Goal: Task Accomplishment & Management: Complete application form

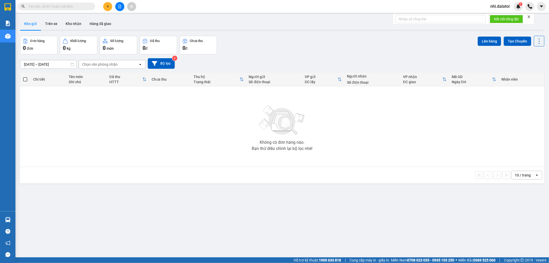
click at [110, 4] on button at bounding box center [107, 6] width 9 height 9
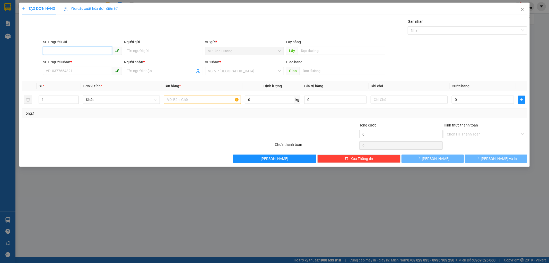
click at [81, 54] on input "SĐT Người Gửi" at bounding box center [77, 51] width 69 height 8
paste input "0987734516"
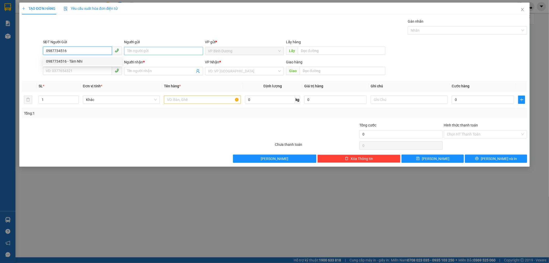
type input "0987734516"
click at [133, 49] on input "Người gửi" at bounding box center [163, 51] width 79 height 8
click at [86, 51] on input "0987734516" at bounding box center [77, 51] width 69 height 8
click at [84, 59] on div "0987734516 - Tâm Nhi" at bounding box center [82, 61] width 73 height 6
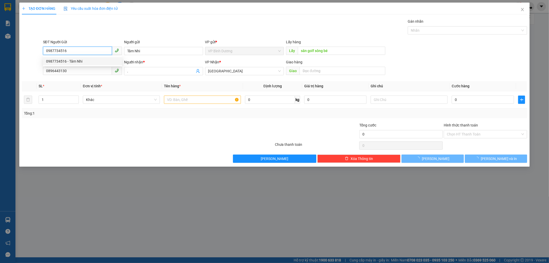
type input "Tâm Nhi"
type input "sân golf sông bé"
type input "0896443130"
type input "."
type input "40.000"
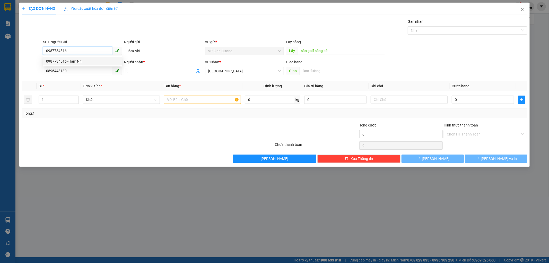
type input "40.000"
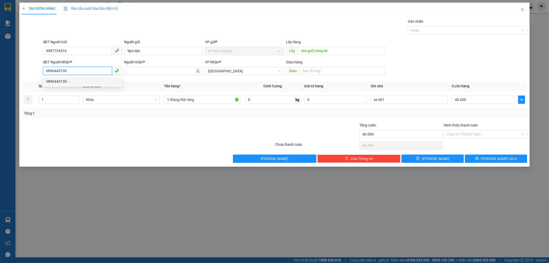
drag, startPoint x: 82, startPoint y: 68, endPoint x: 41, endPoint y: 74, distance: 41.4
click at [41, 74] on div "SĐT Người Nhận * 0896443130 Người nhận * . VP Nhận * [GEOGRAPHIC_DATA] Giao hàn…" at bounding box center [274, 68] width 507 height 18
paste input "905286859"
type input "0905286859"
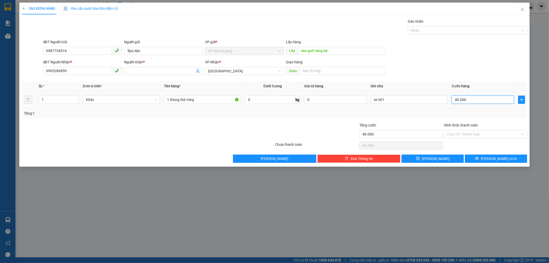
click at [475, 99] on input "40.000" at bounding box center [483, 100] width 62 height 8
type input "5"
type input "50"
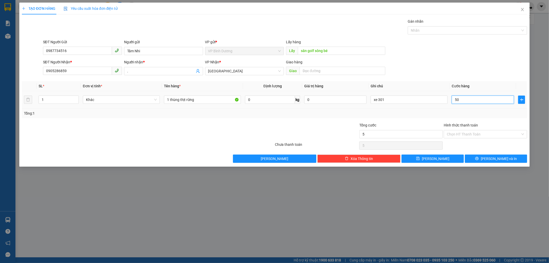
type input "50"
type input "500"
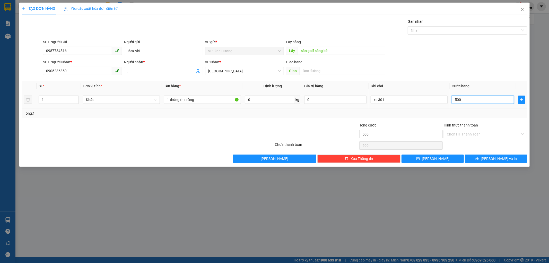
type input "5.000"
type input "50.000"
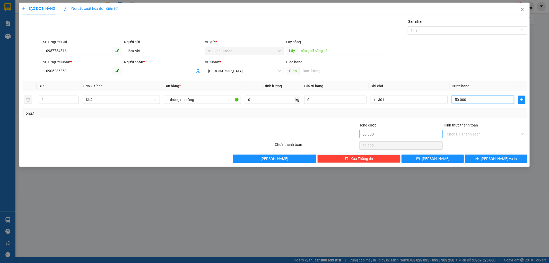
type input "50.000"
click at [397, 131] on input "50.000" at bounding box center [401, 134] width 83 height 8
click at [405, 106] on td "xe 301" at bounding box center [409, 99] width 81 height 17
click at [401, 102] on input "xe 301" at bounding box center [409, 100] width 77 height 8
click at [388, 102] on input "xe 301" at bounding box center [409, 100] width 77 height 8
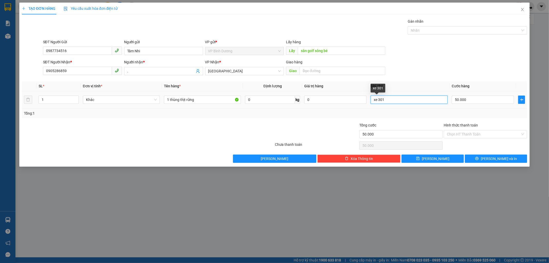
drag, startPoint x: 387, startPoint y: 101, endPoint x: 379, endPoint y: 101, distance: 7.7
click at [379, 101] on input "xe 301" at bounding box center [409, 100] width 77 height 8
type input "xe 197"
click at [388, 116] on div "Tổng: 1" at bounding box center [275, 113] width 502 height 6
click at [454, 160] on button "[PERSON_NAME]" at bounding box center [433, 159] width 62 height 8
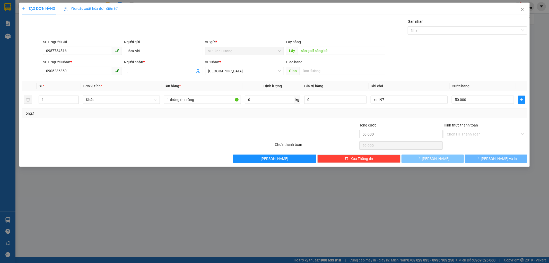
type input "0"
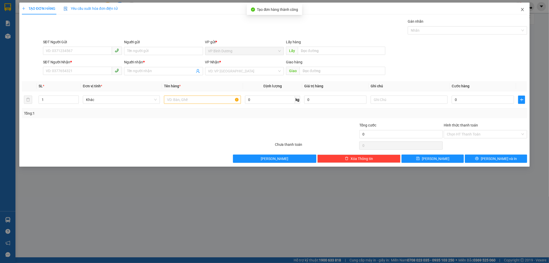
click at [521, 9] on icon "close" at bounding box center [523, 9] width 4 height 4
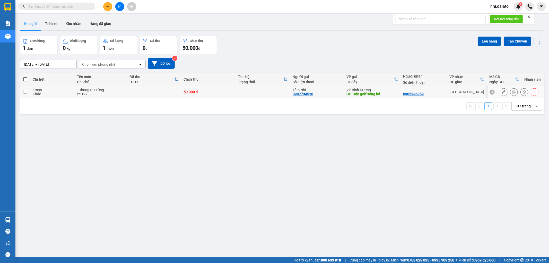
click at [89, 90] on div "1 thùng thịt rừng" at bounding box center [100, 90] width 47 height 4
checkbox input "true"
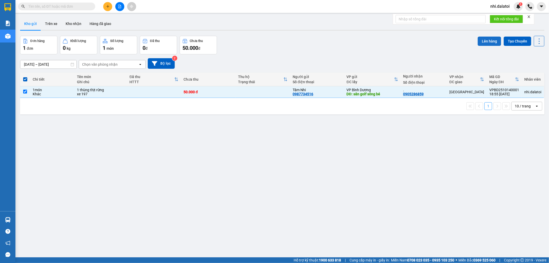
click at [488, 41] on button "Lên hàng" at bounding box center [489, 41] width 23 height 9
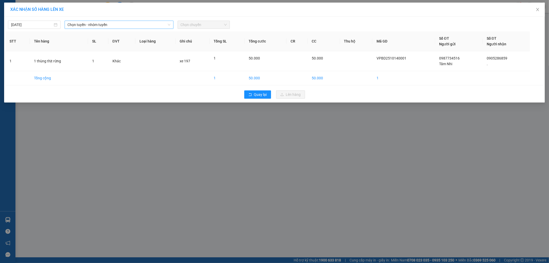
click at [85, 24] on span "Chọn tuyến - nhóm tuyến" at bounding box center [119, 25] width 103 height 8
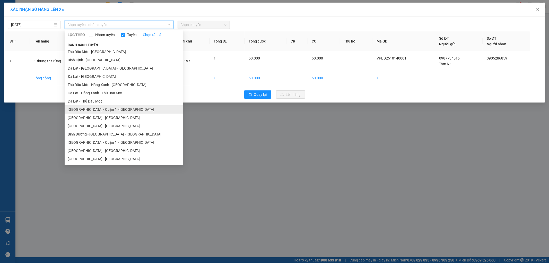
click at [122, 111] on li "[GEOGRAPHIC_DATA] - Quận 1 - [GEOGRAPHIC_DATA]" at bounding box center [124, 109] width 118 height 8
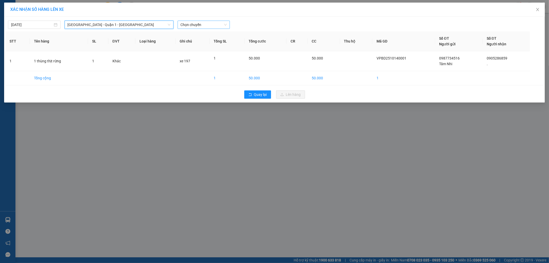
click at [200, 24] on span "Chọn chuyến" at bounding box center [204, 25] width 46 height 8
click at [202, 42] on div "22:30 - 50H-361.97" at bounding box center [201, 43] width 40 height 6
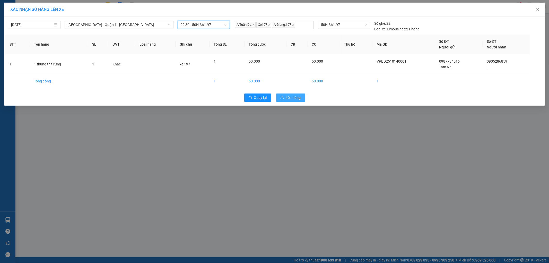
click at [293, 99] on span "Lên hàng" at bounding box center [293, 98] width 15 height 6
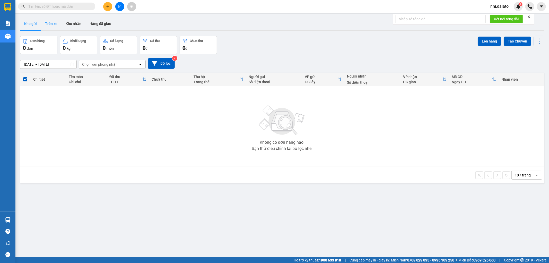
click at [51, 21] on button "Trên xe" at bounding box center [51, 24] width 21 height 12
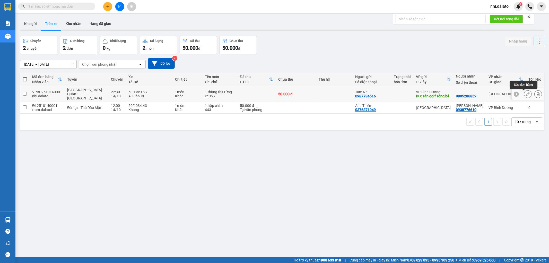
click at [526, 96] on icon at bounding box center [528, 94] width 4 height 4
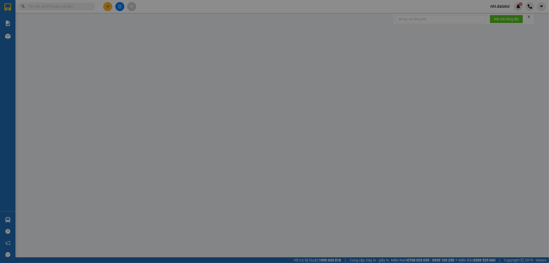
type input "0987734516"
type input "Tâm Nhi"
type input "sân golf sông bé"
type input "0905286859"
type input "."
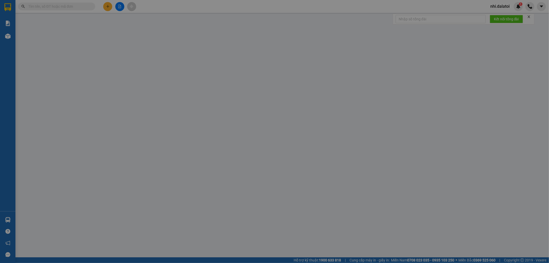
type input "50.000"
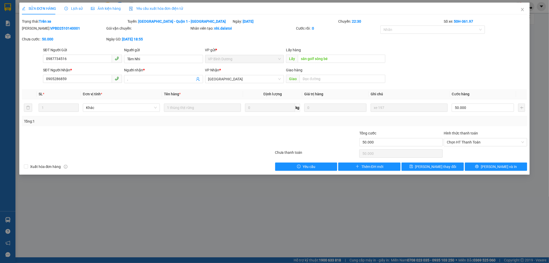
click at [278, 199] on div "SỬA ĐƠN HÀNG Lịch sử Ảnh kiện hàng Yêu cầu xuất hóa đơn điện tử Total Paid Fee …" at bounding box center [274, 131] width 549 height 263
click at [525, 7] on span "Close" at bounding box center [523, 10] width 14 height 14
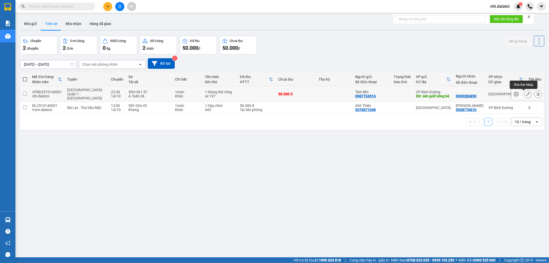
click at [526, 93] on icon at bounding box center [528, 94] width 4 height 4
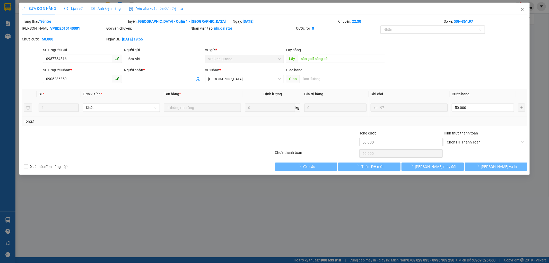
type input "0987734516"
type input "Tâm Nhi"
type input "sân golf sông bé"
type input "0905286859"
type input "."
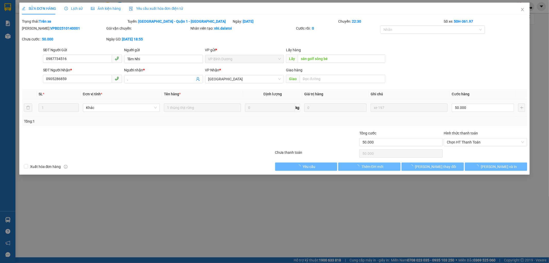
type input "50.000"
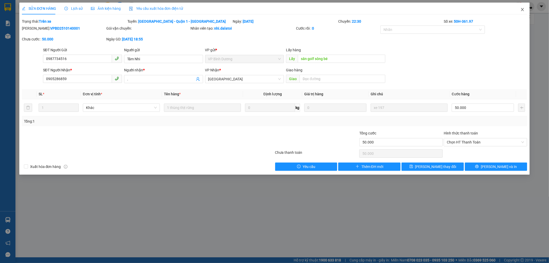
click at [524, 10] on icon "close" at bounding box center [523, 9] width 4 height 4
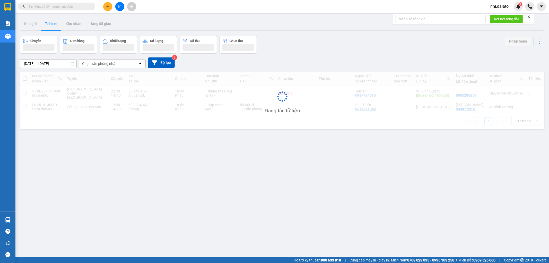
click at [217, 195] on div "ver 1.8.147 Kho gửi Trên xe Kho nhận Hàng đã giao Chuyến Đơn hàng Khối lượng Số…" at bounding box center [282, 146] width 529 height 263
